Goal: Browse casually: Explore the website without a specific task or goal

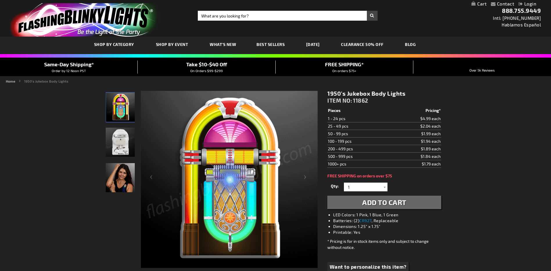
click at [120, 136] on img "Jukebox Body Light Up Pin" at bounding box center [120, 141] width 29 height 29
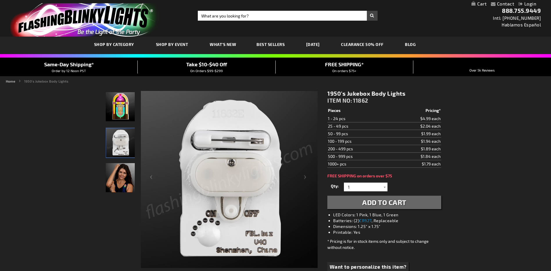
click at [123, 173] on img "Woman wearing Jukebox Body Light Up Pin" at bounding box center [120, 177] width 29 height 29
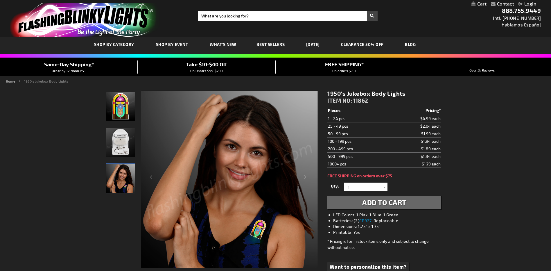
click at [124, 107] on img "1950's Jukebox Body Lights" at bounding box center [120, 106] width 29 height 29
